Goal: Answer question/provide support: Share knowledge or assist other users

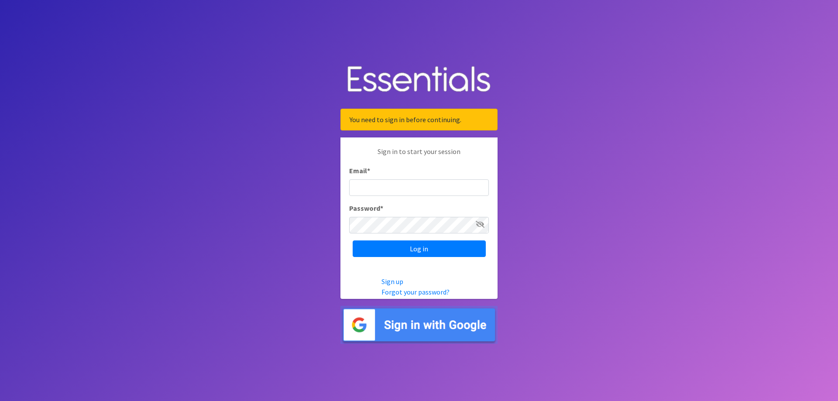
type input "[EMAIL_ADDRESS][DOMAIN_NAME]"
click at [417, 246] on input "Log in" at bounding box center [419, 248] width 133 height 17
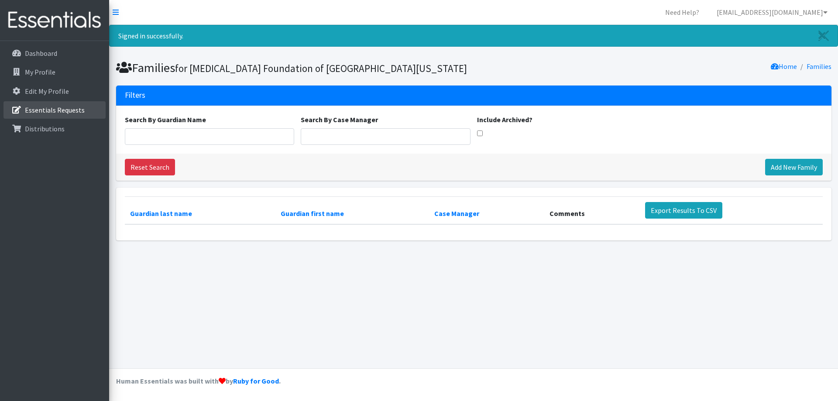
click at [58, 105] on link "Essentials Requests" at bounding box center [54, 109] width 102 height 17
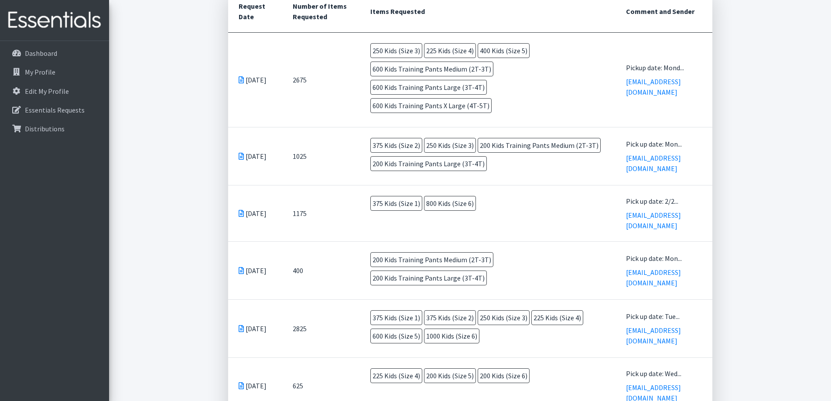
scroll to position [259, 0]
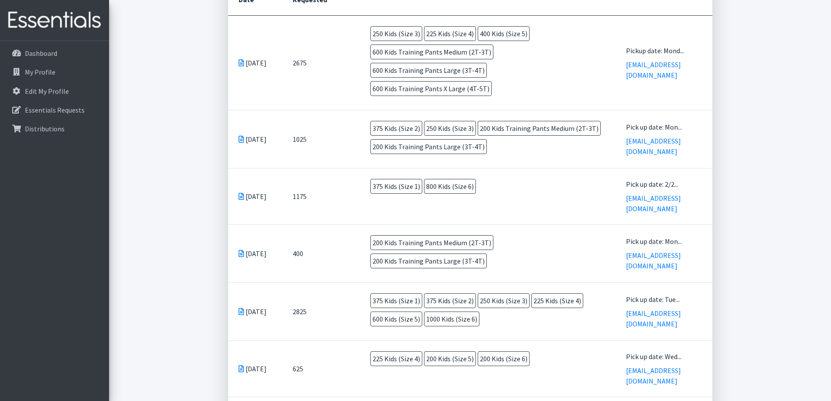
drag, startPoint x: 484, startPoint y: 129, endPoint x: 370, endPoint y: 110, distance: 115.4
click at [370, 110] on td "375 Kids (Size 2) 250 Kids (Size 3) 200 Kids Training Pants Medium (2T-3T) 200 …" at bounding box center [488, 139] width 256 height 58
copy td "375 Kids (Size 2) 250 Kids (Size 3) 200 Kids Training Pants Medium (2T-3T) 200 …"
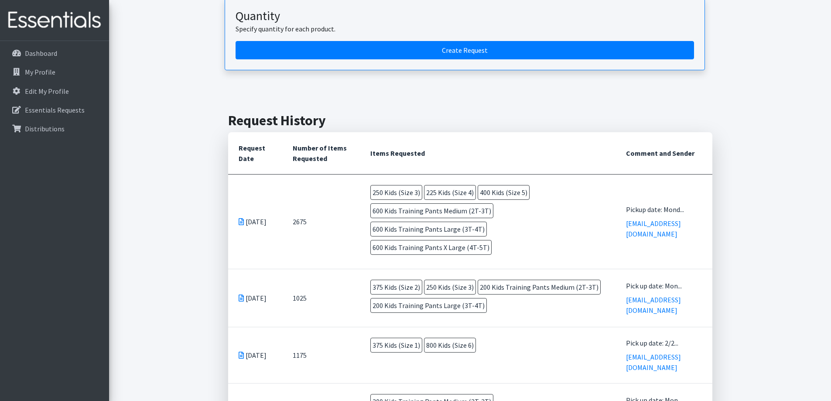
scroll to position [84, 0]
